Goal: Information Seeking & Learning: Check status

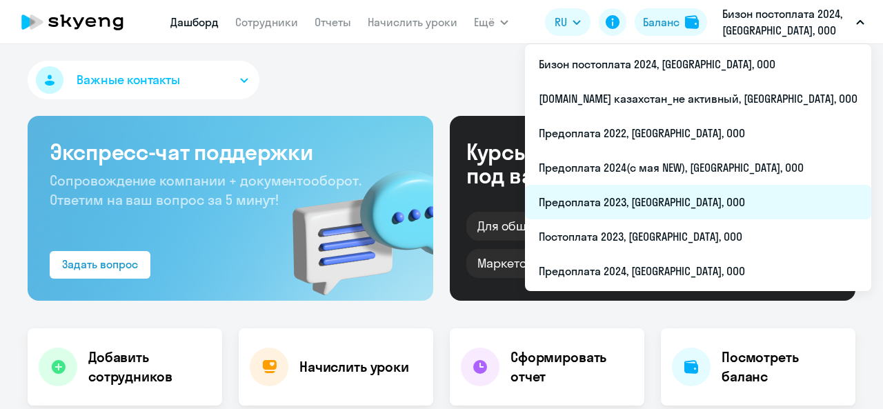
select select "30"
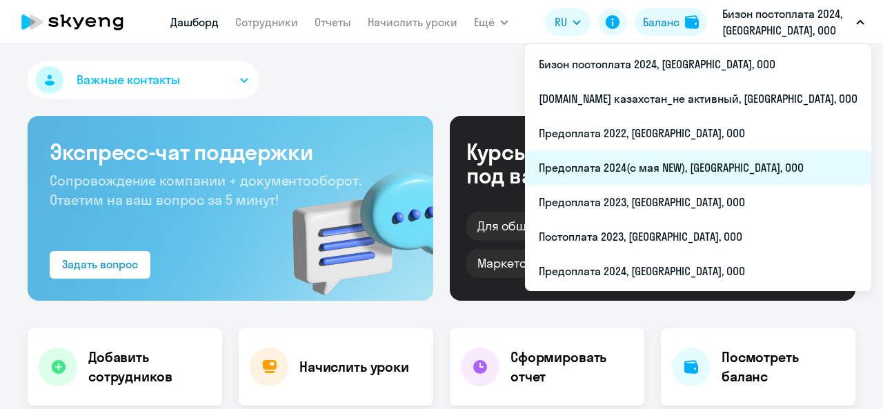
click at [732, 173] on li "Предоплата 2024(с мая NEW), [GEOGRAPHIC_DATA], ООО" at bounding box center [698, 167] width 346 height 34
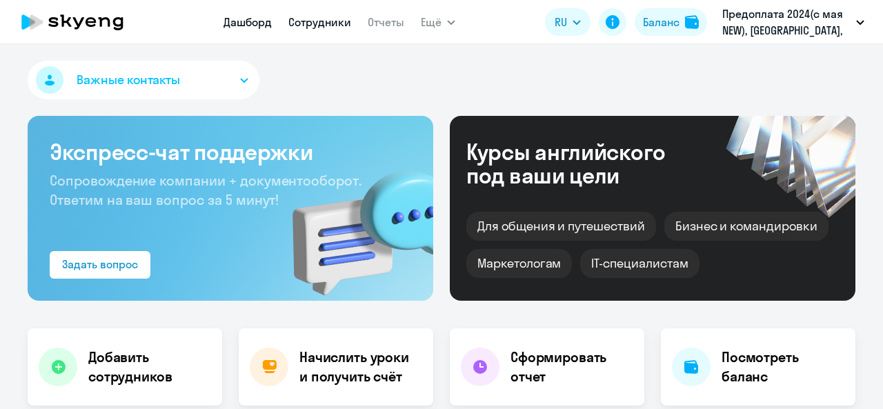
click at [321, 21] on link "Сотрудники" at bounding box center [319, 22] width 63 height 14
select select "30"
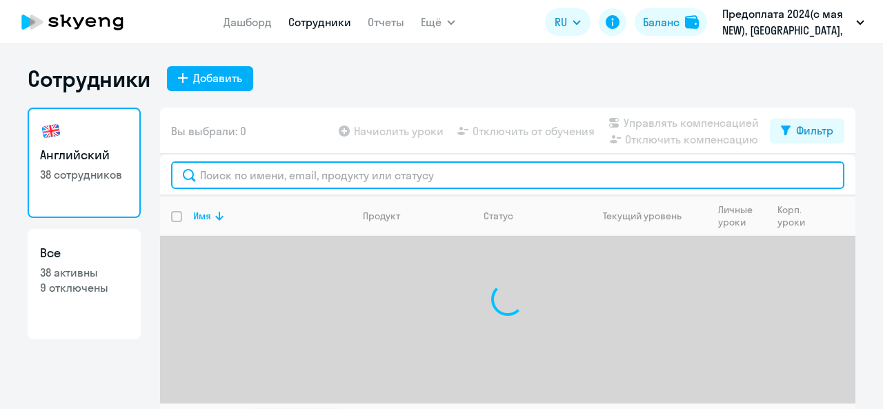
click at [272, 179] on input "text" at bounding box center [507, 175] width 673 height 28
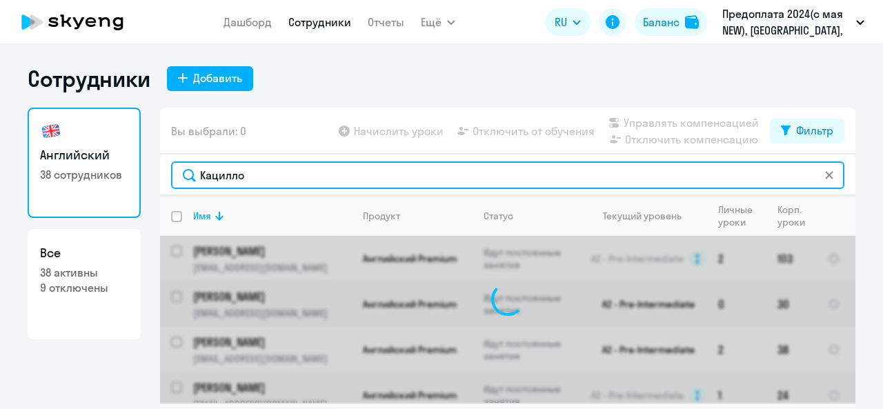
type input "Кацилло"
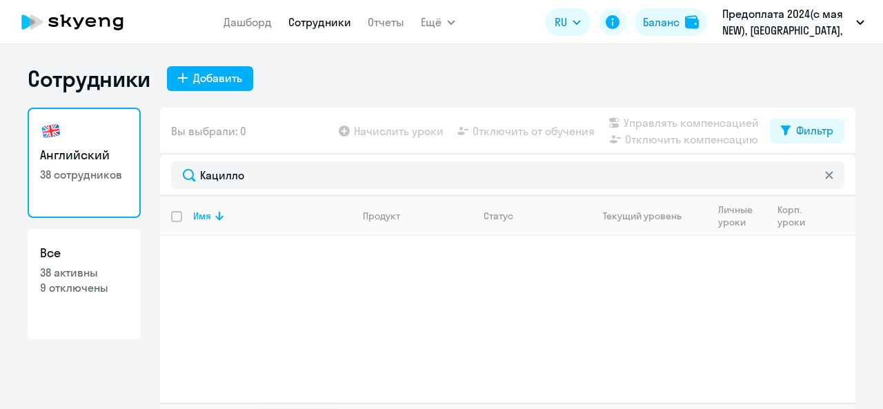
click at [74, 248] on h3 "Все" at bounding box center [84, 253] width 88 height 18
select select "30"
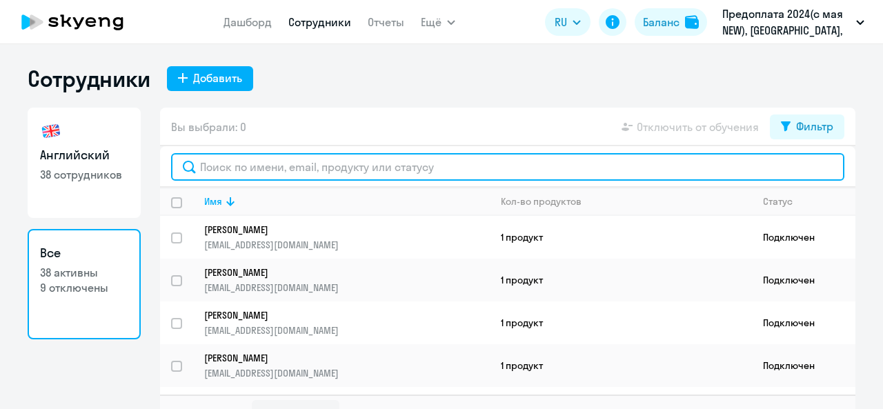
click at [347, 172] on input "text" at bounding box center [507, 167] width 673 height 28
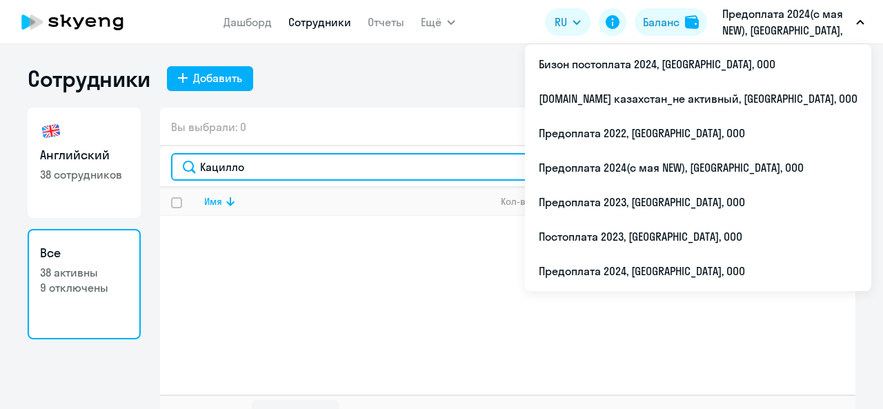
type input "Кацилло"
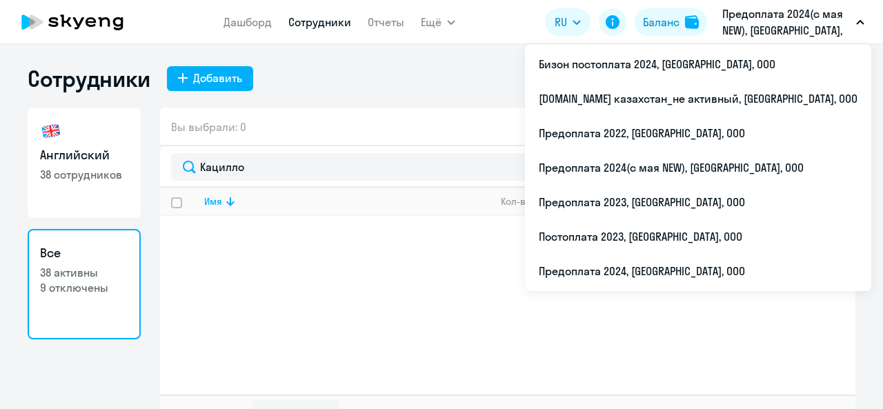
click at [785, 20] on p "Предоплата 2024(с мая NEW), [GEOGRAPHIC_DATA], ООО" at bounding box center [786, 22] width 128 height 33
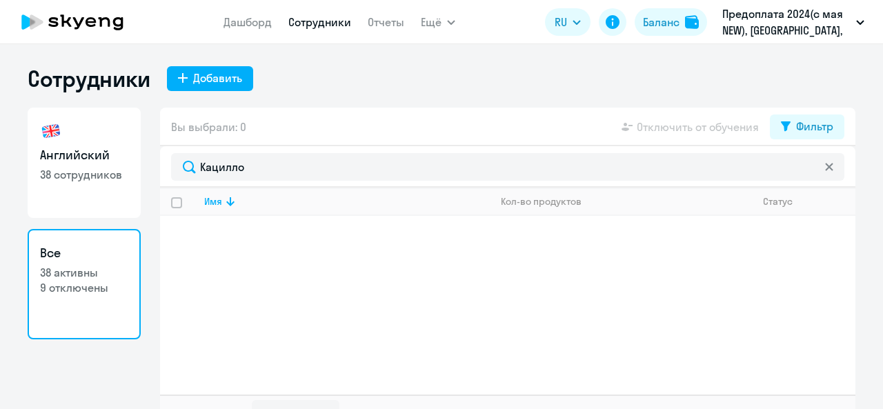
click at [785, 20] on p "Предоплата 2024(с мая NEW), [GEOGRAPHIC_DATA], ООО" at bounding box center [786, 22] width 128 height 33
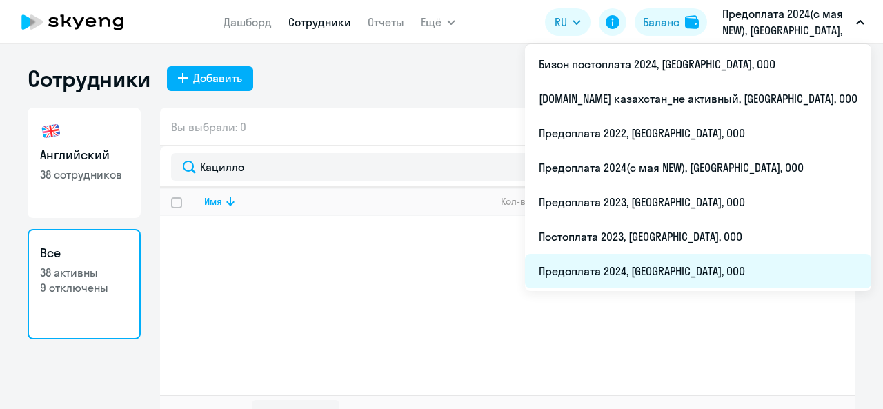
click at [685, 267] on li "Предоплата 2024, [GEOGRAPHIC_DATA], ООО" at bounding box center [698, 271] width 346 height 34
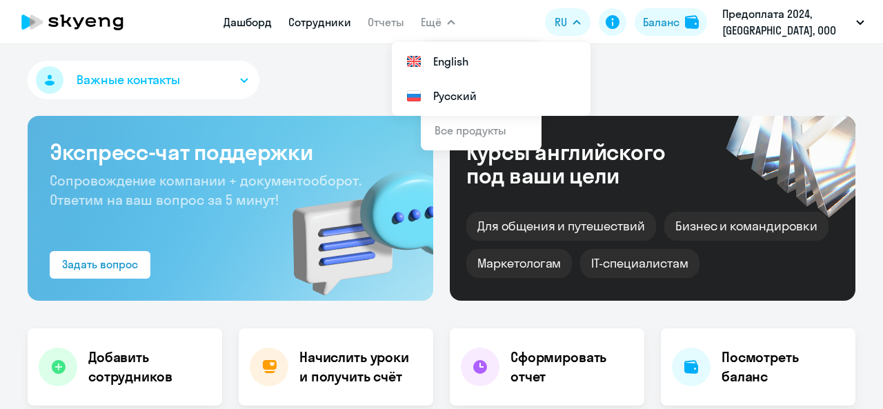
click at [343, 21] on link "Сотрудники" at bounding box center [319, 22] width 63 height 14
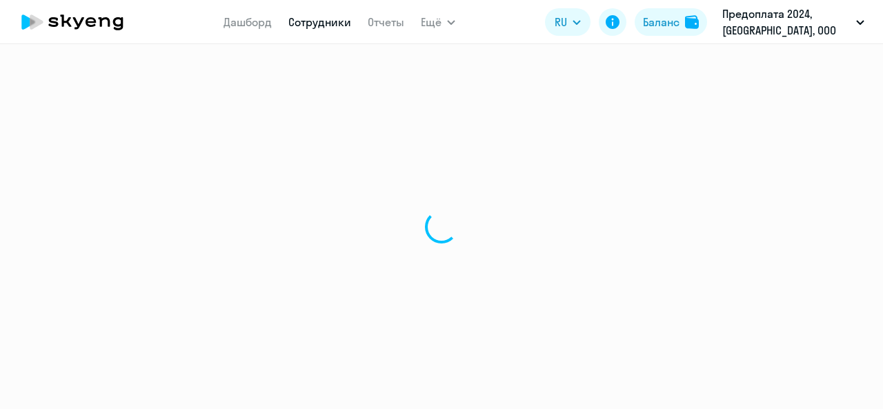
select select "30"
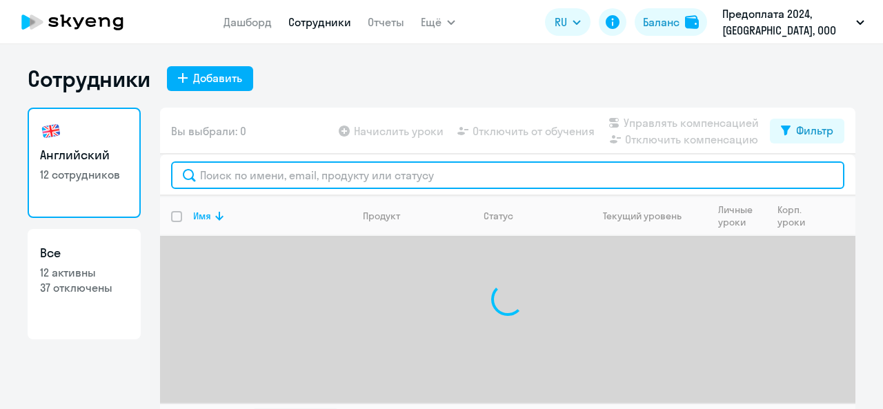
click at [304, 171] on input "text" at bounding box center [507, 175] width 673 height 28
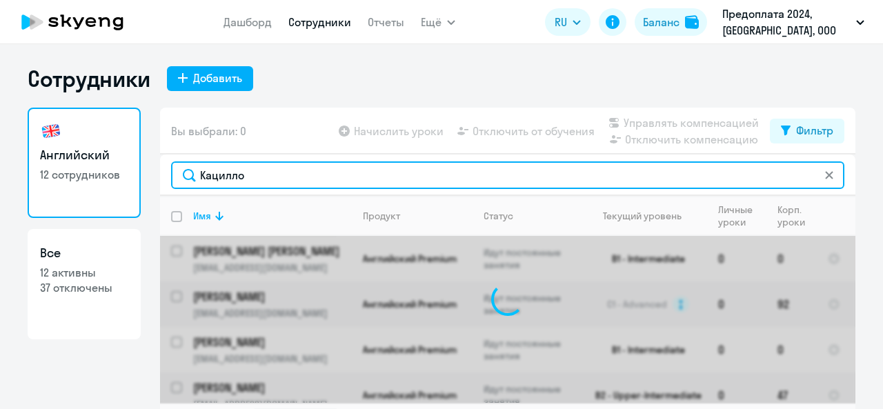
type input "Кацилло"
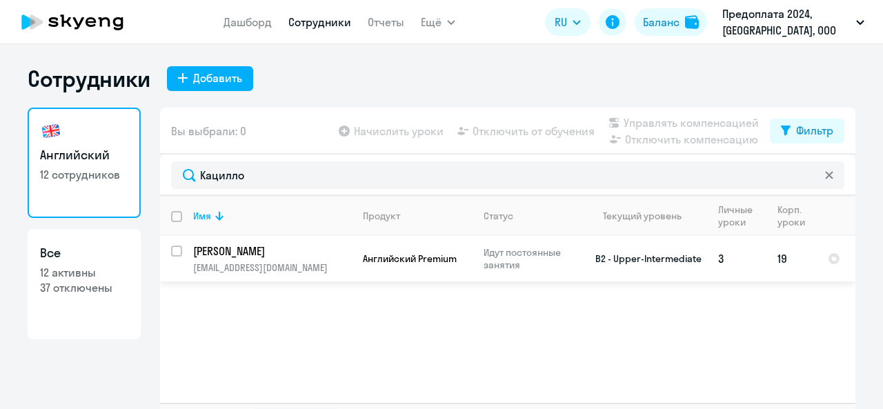
click at [523, 253] on p "Идут постоянные занятия" at bounding box center [530, 258] width 94 height 25
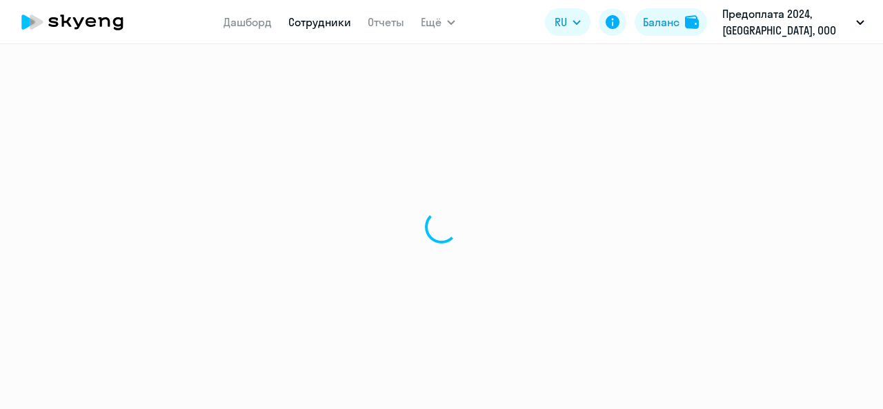
select select "english"
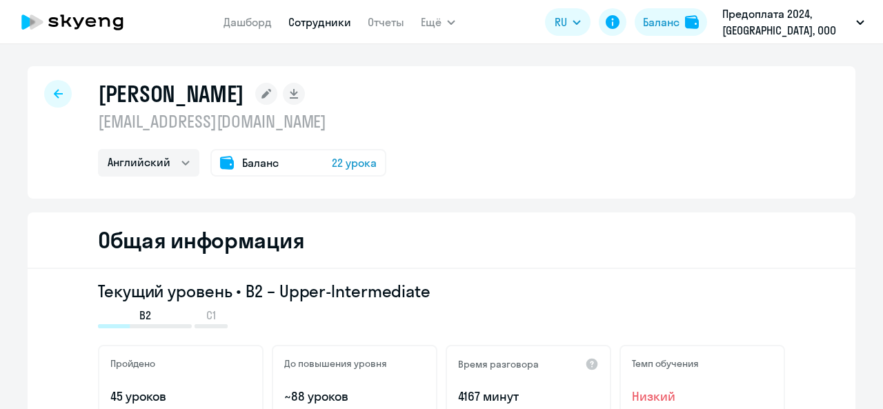
click at [263, 162] on span "Баланс" at bounding box center [260, 162] width 37 height 17
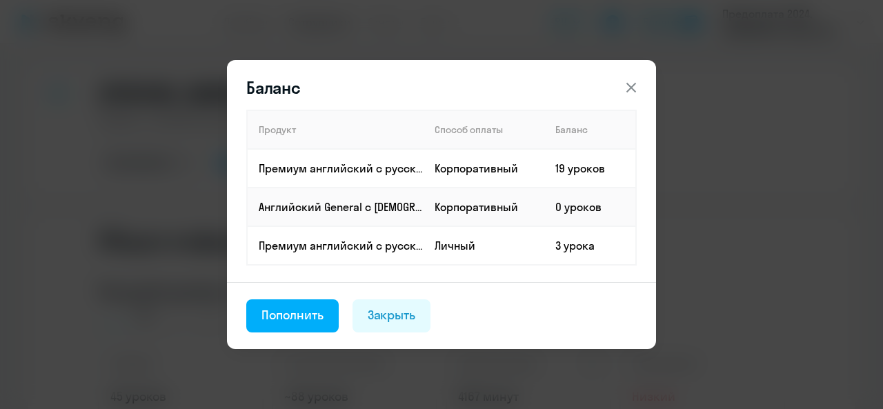
click at [630, 92] on icon at bounding box center [631, 87] width 17 height 17
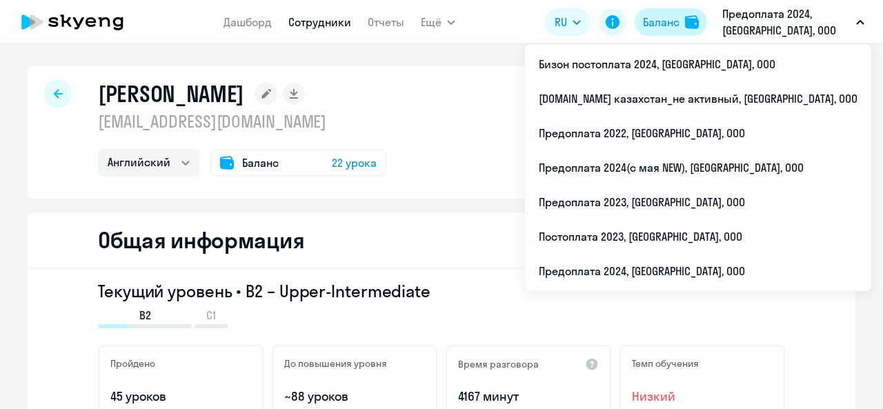
click at [684, 21] on button "Баланс" at bounding box center [670, 22] width 72 height 28
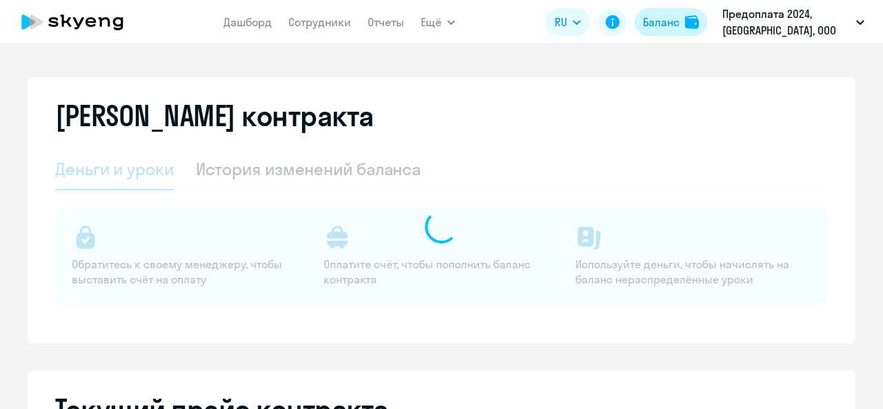
select select "english_adult_not_native_speaker"
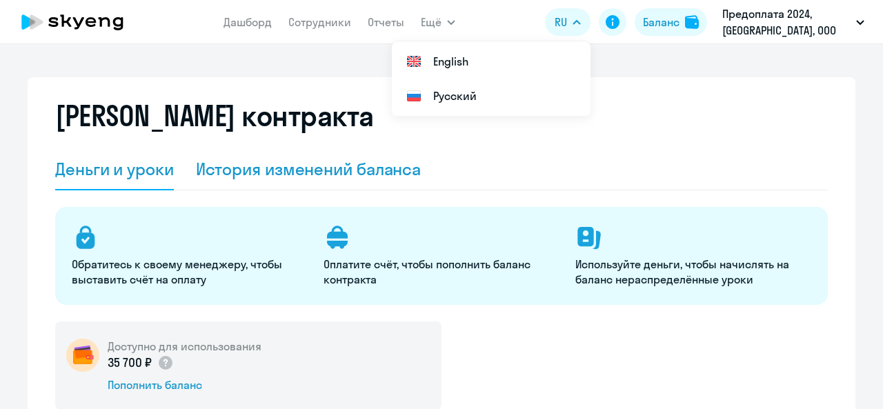
click at [282, 174] on div "История изменений баланса" at bounding box center [308, 169] width 225 height 22
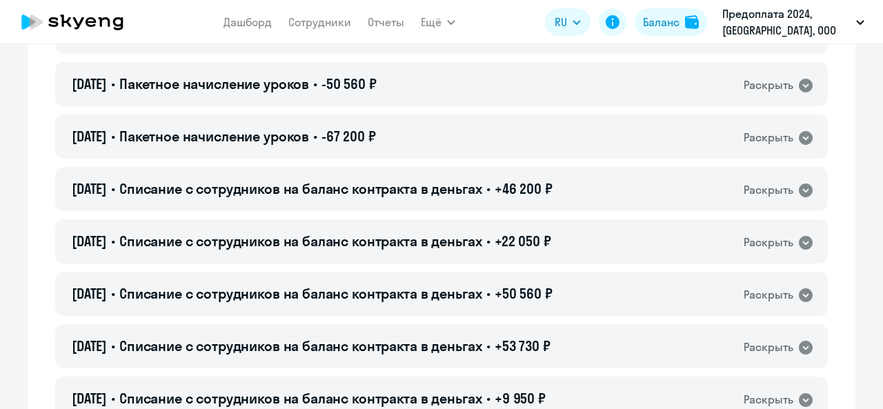
scroll to position [276, 0]
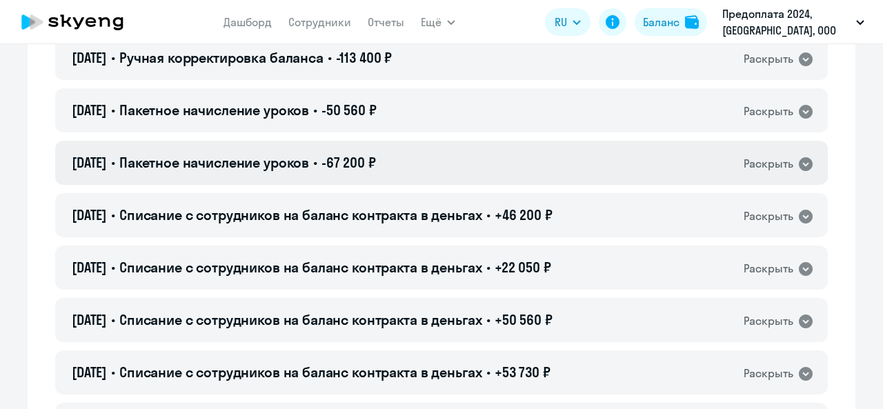
click at [287, 178] on div "[DATE] • Пакетное начисление уроков • -67 200 ₽ Раскрыть" at bounding box center [441, 163] width 772 height 44
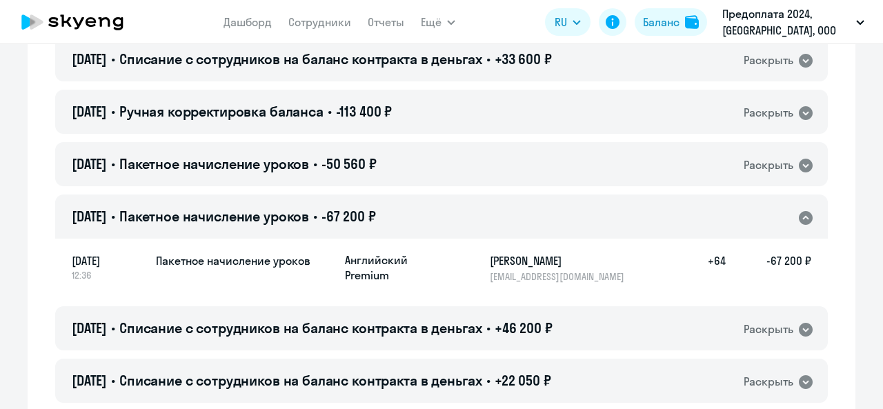
scroll to position [207, 0]
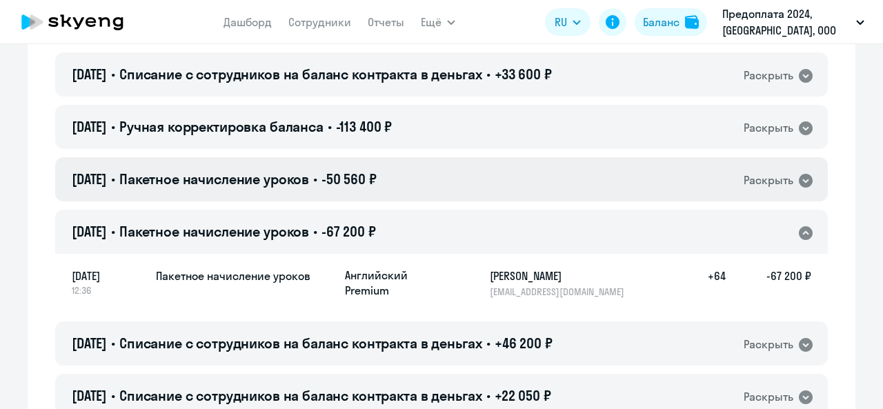
click at [281, 182] on span "Пакетное начисление уроков" at bounding box center [214, 178] width 190 height 17
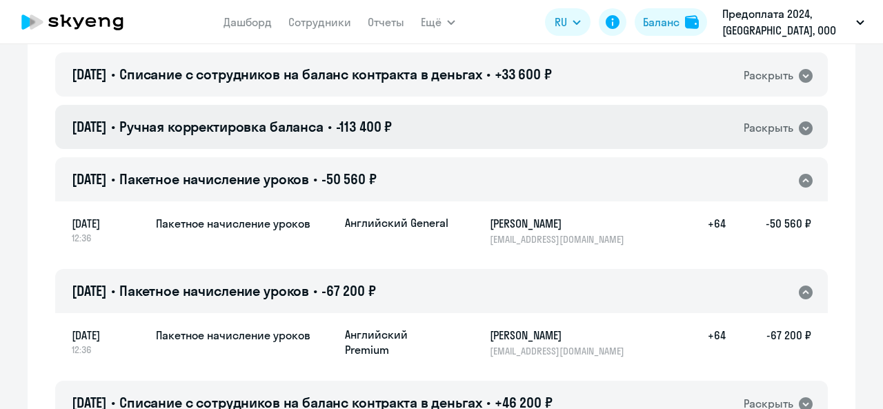
click at [323, 133] on span "Ручная корректировка баланса" at bounding box center [221, 126] width 204 height 17
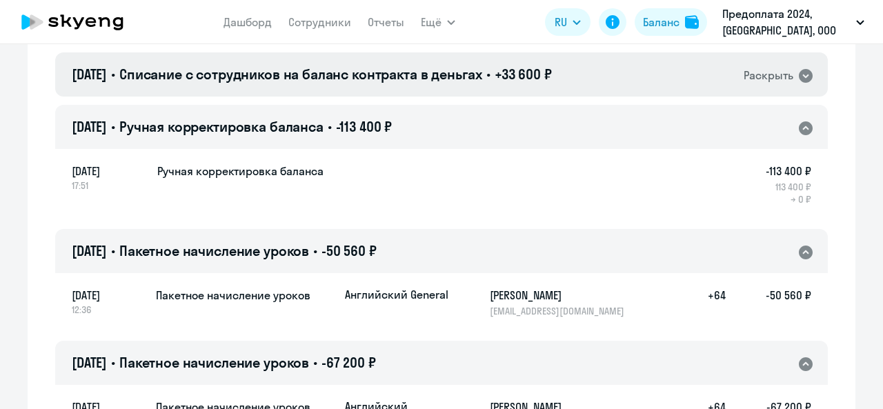
click at [398, 72] on span "Списание с сотрудников на баланс контракта в деньгах" at bounding box center [300, 74] width 363 height 17
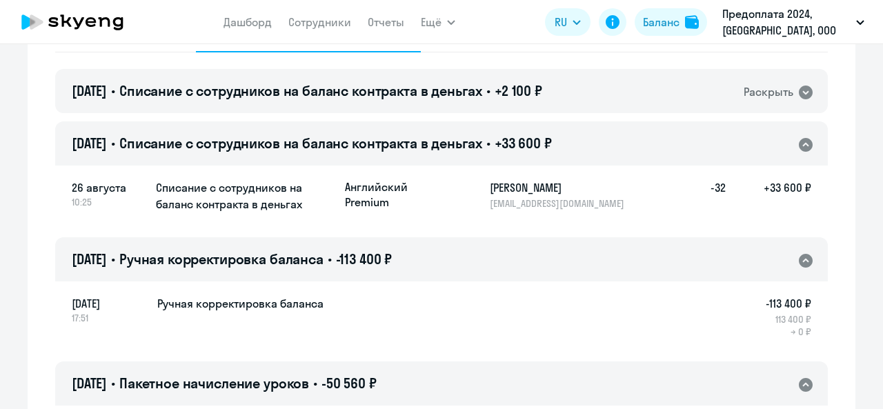
scroll to position [69, 0]
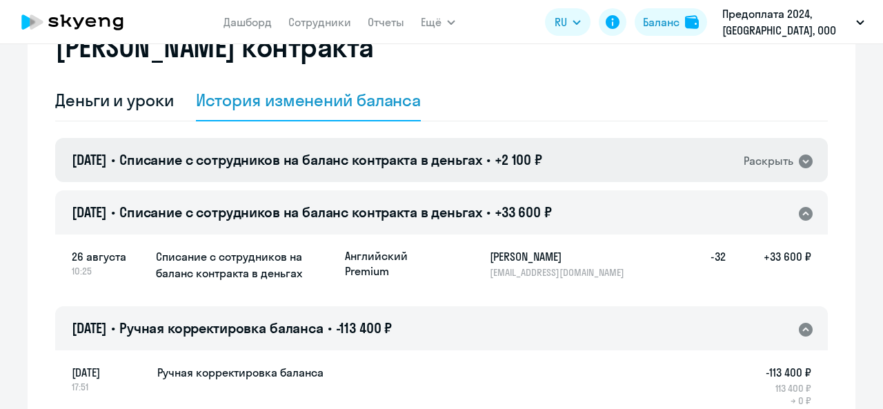
click at [351, 153] on span "Списание с сотрудников на баланс контракта в деньгах" at bounding box center [300, 159] width 363 height 17
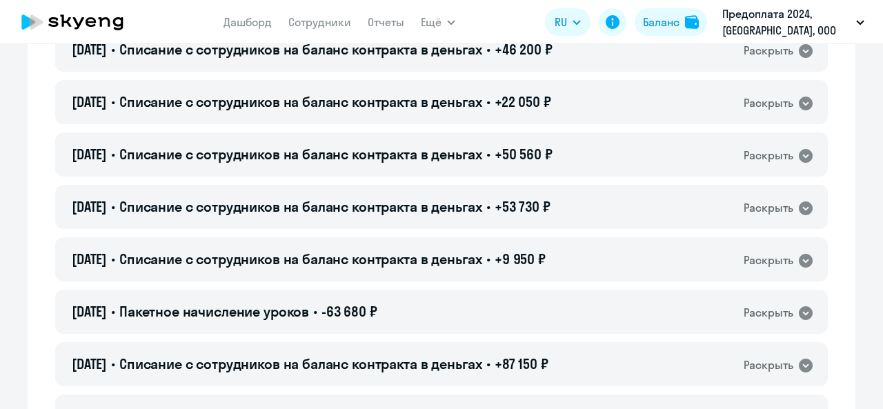
scroll to position [690, 0]
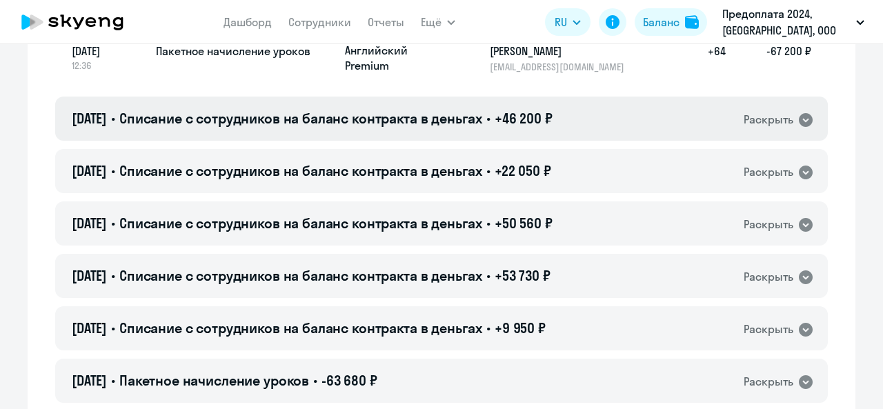
click at [365, 133] on div "[DATE] • Списание с сотрудников на баланс контракта в деньгах • +46 200 ₽ Раскр…" at bounding box center [441, 119] width 772 height 44
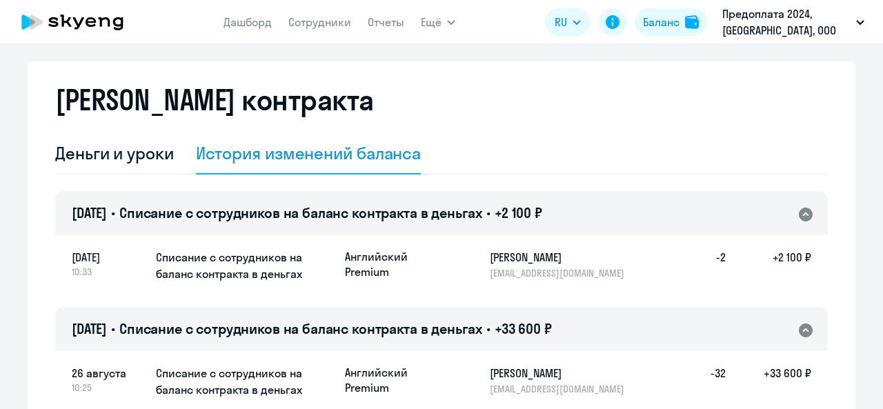
scroll to position [0, 0]
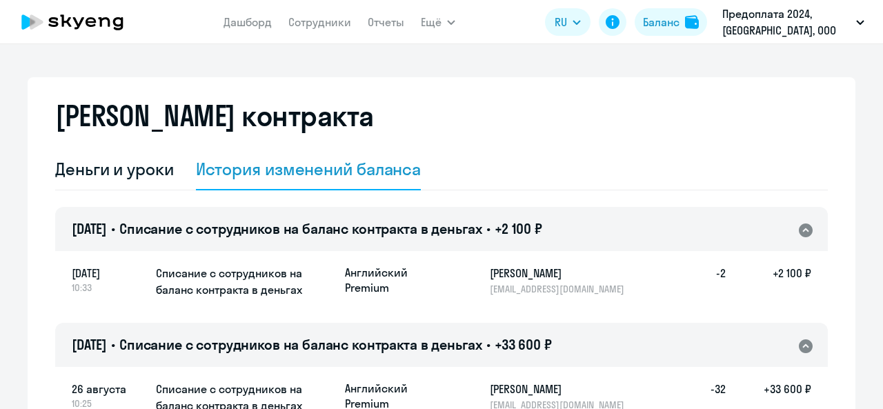
click at [102, 31] on icon at bounding box center [72, 22] width 121 height 34
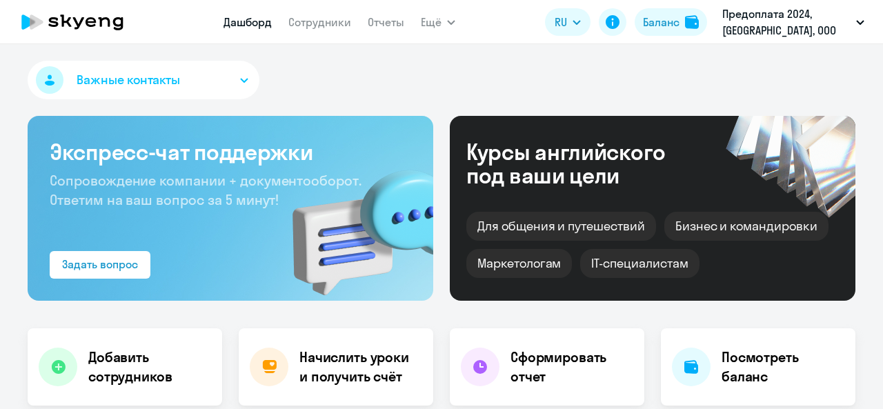
select select "30"
click at [302, 16] on link "Сотрудники" at bounding box center [319, 22] width 63 height 14
select select "30"
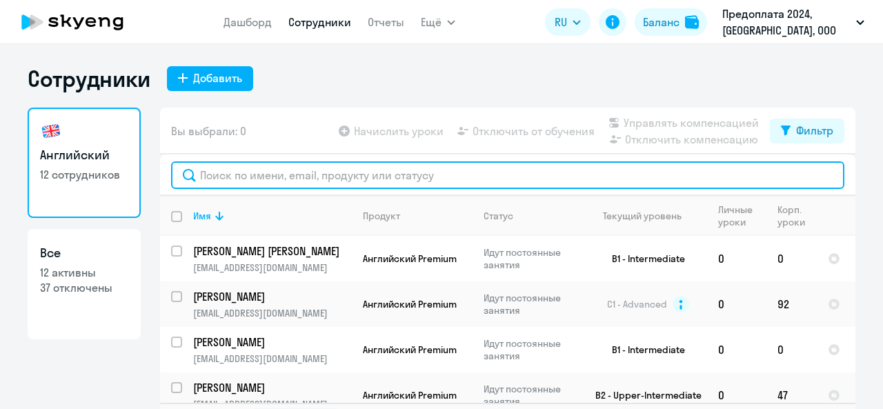
click at [399, 184] on input "text" at bounding box center [507, 175] width 673 height 28
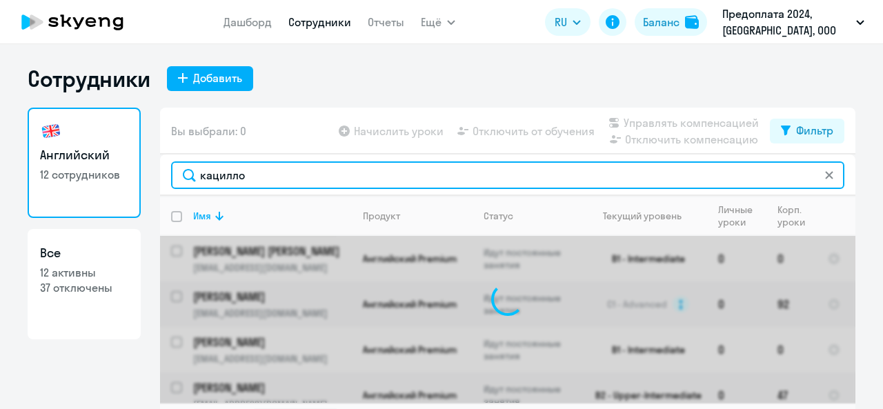
type input "кацилло"
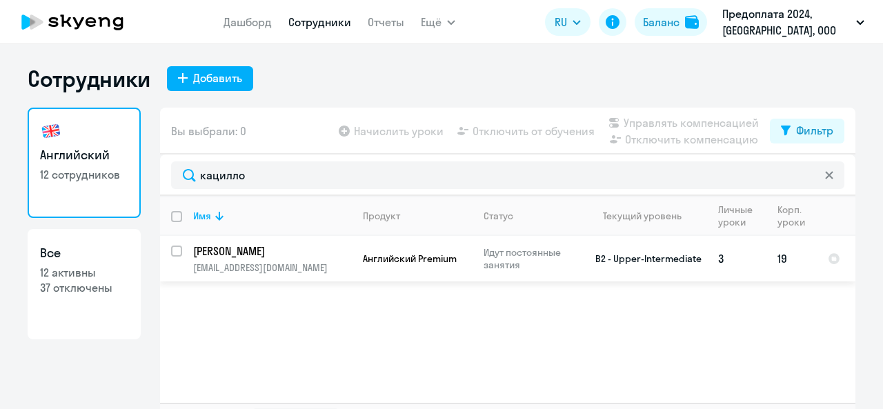
click at [434, 273] on td "Английский Premium" at bounding box center [412, 259] width 121 height 46
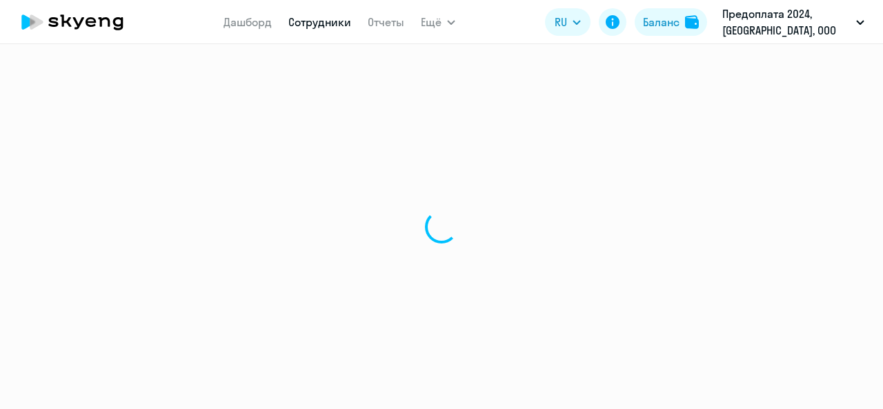
select select "english"
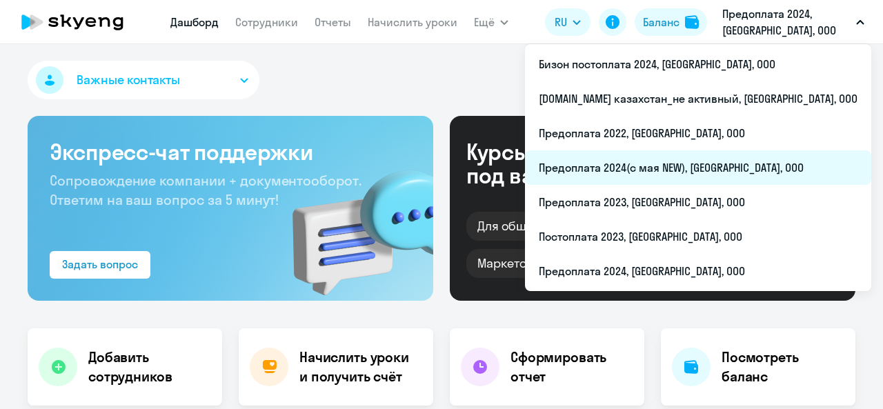
click at [773, 170] on li "Предоплата 2024(с мая NEW), [GEOGRAPHIC_DATA], ООО" at bounding box center [698, 167] width 346 height 34
select select "30"
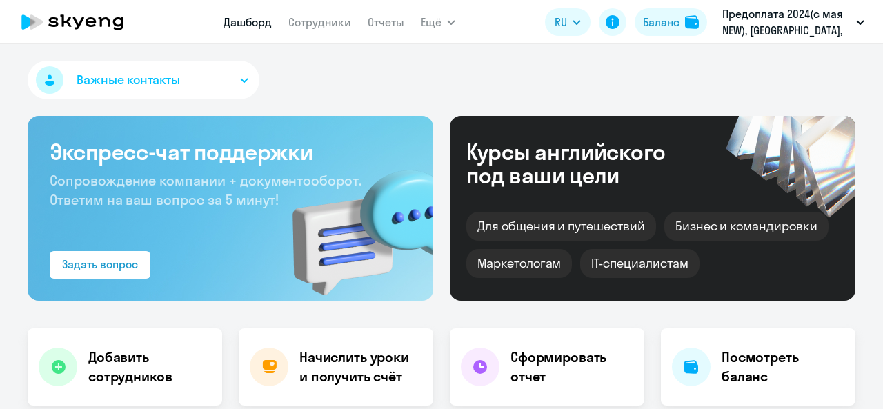
select select "30"
